Goal: Transaction & Acquisition: Book appointment/travel/reservation

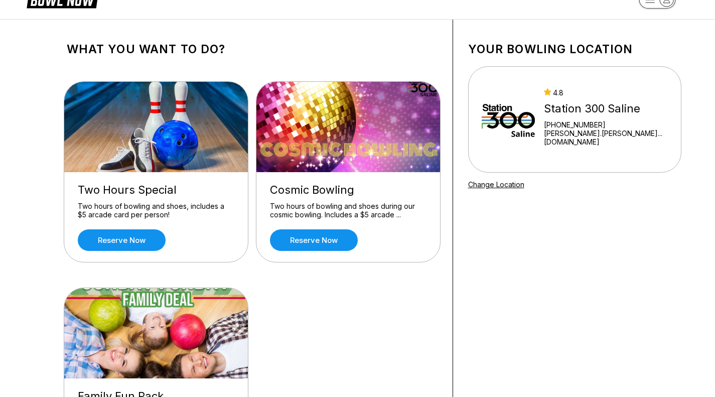
scroll to position [20, 0]
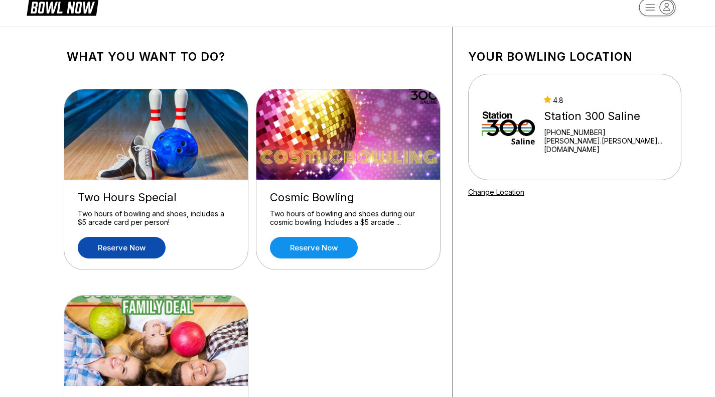
click at [113, 248] on link "Reserve now" at bounding box center [122, 248] width 88 height 22
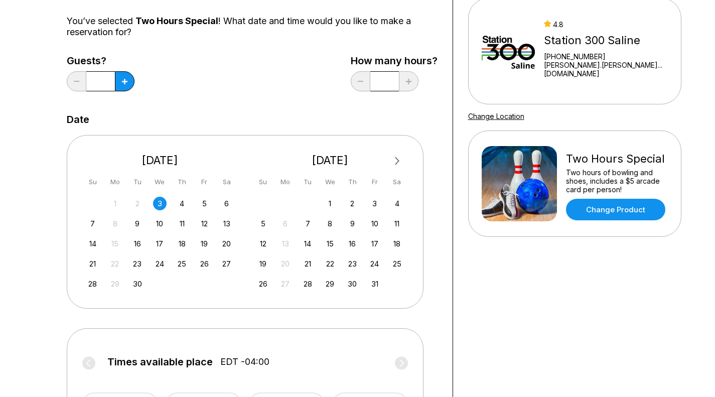
scroll to position [100, 0]
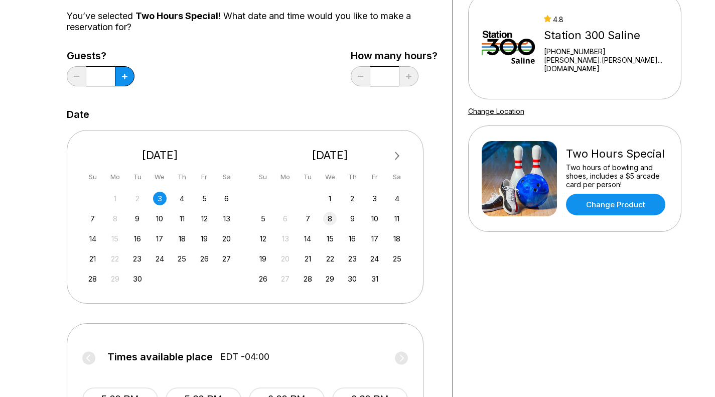
click at [327, 221] on div "8" at bounding box center [330, 219] width 14 height 14
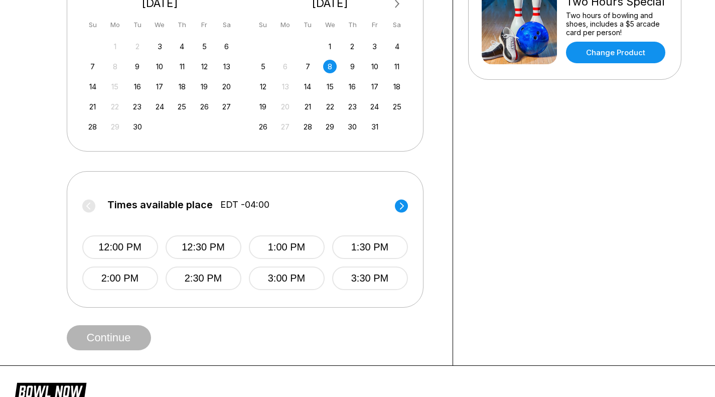
scroll to position [255, 0]
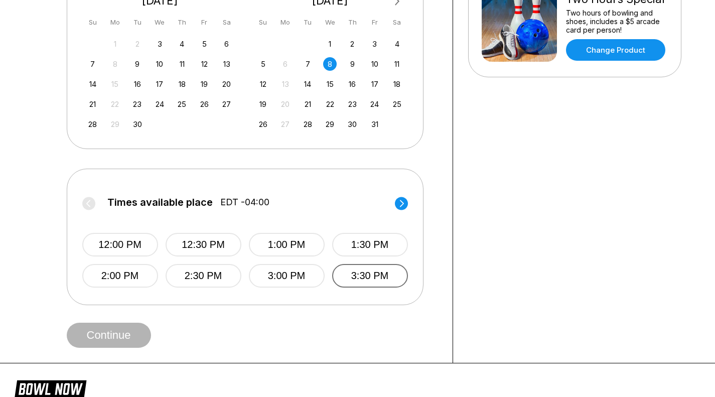
click at [381, 276] on button "3:30 PM" at bounding box center [370, 276] width 76 height 24
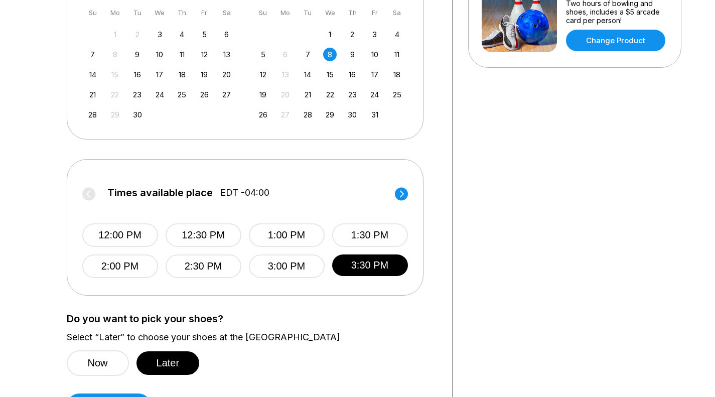
scroll to position [265, 0]
drag, startPoint x: 712, startPoint y: 144, endPoint x: 706, endPoint y: 113, distance: 32.1
click at [706, 113] on div "Choose your Date and time You’ve selected Two Hours Special ! What date and tim…" at bounding box center [357, 107] width 715 height 652
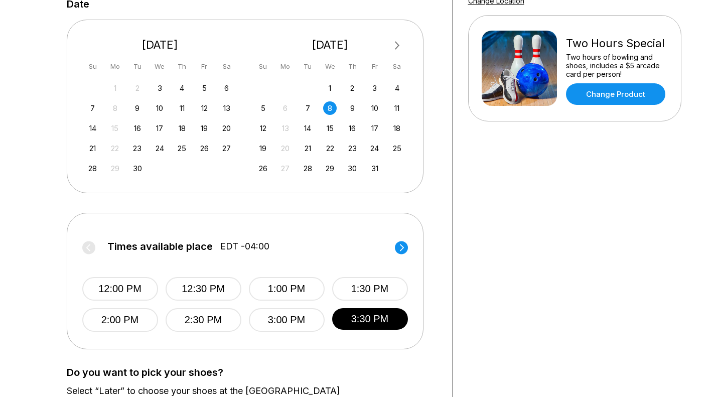
scroll to position [215, 0]
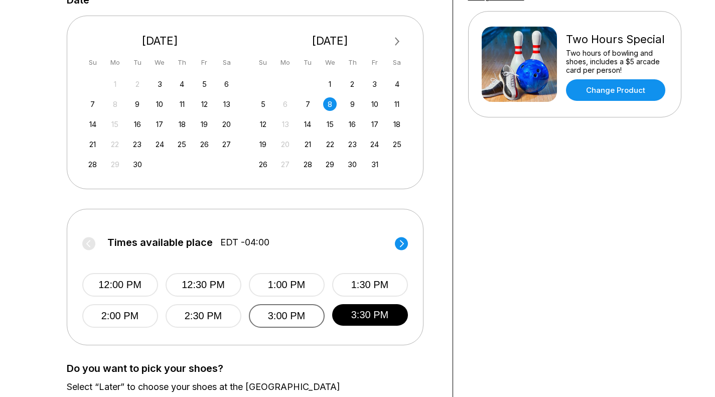
click at [292, 319] on button "3:00 PM" at bounding box center [287, 316] width 76 height 24
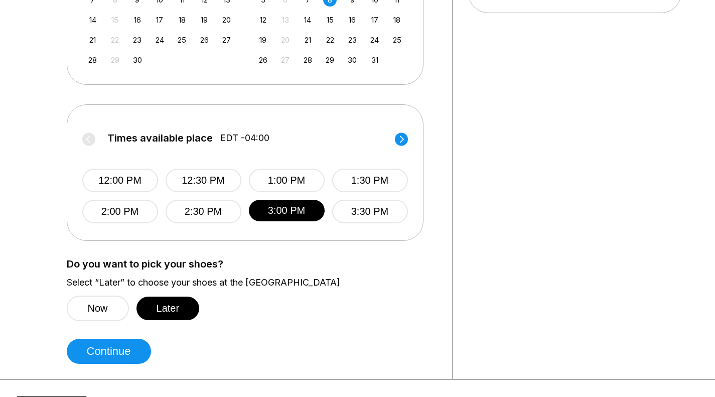
scroll to position [371, 0]
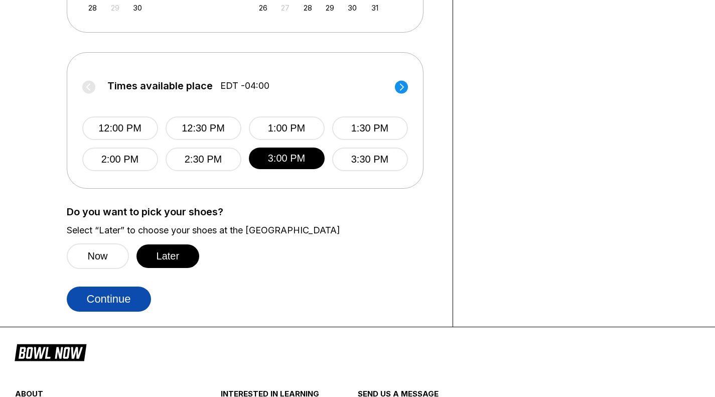
click at [128, 298] on button "Continue" at bounding box center [109, 298] width 84 height 25
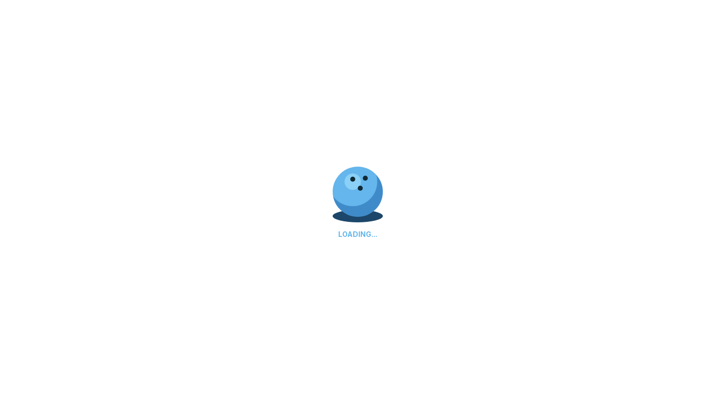
select select "**"
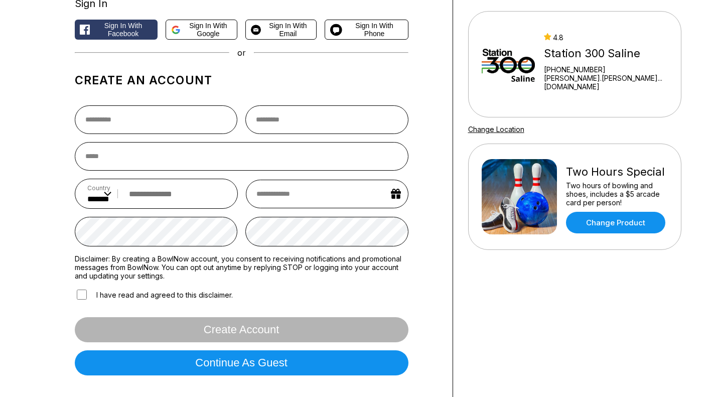
scroll to position [70, 0]
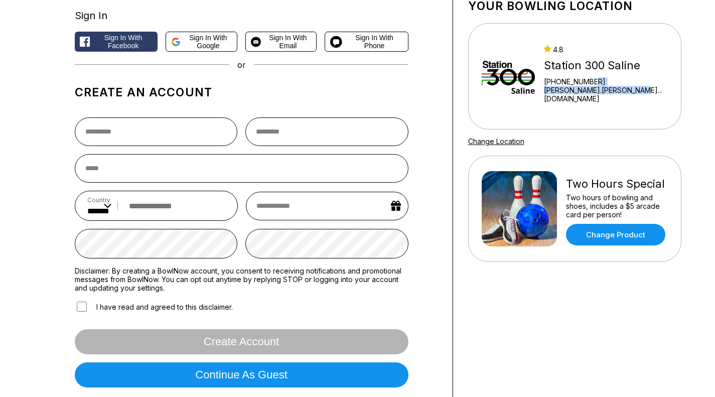
drag, startPoint x: 712, startPoint y: 104, endPoint x: 709, endPoint y: 81, distance: 23.7
click at [709, 81] on div "Sign In Sign in with Facebook Sign in with Google Sign in with Email Sign in wi…" at bounding box center [357, 197] width 715 height 443
